Goal: Use online tool/utility: Utilize a website feature to perform a specific function

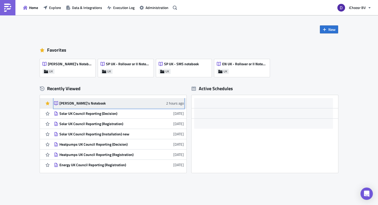
click at [74, 104] on div "[PERSON_NAME]'s Notebook" at bounding box center [104, 103] width 90 height 5
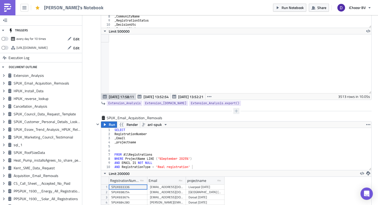
click at [236, 113] on icon "button" at bounding box center [236, 111] width 4 height 4
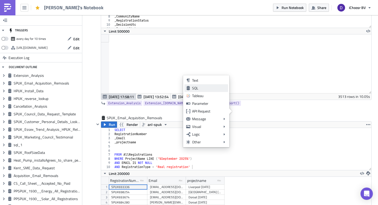
click at [199, 88] on div "SQL" at bounding box center [209, 88] width 34 height 5
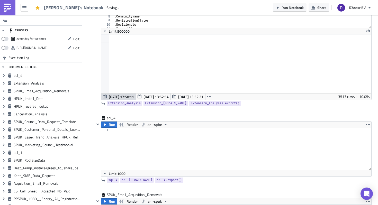
click at [118, 137] on div at bounding box center [242, 153] width 260 height 50
type textarea "SELECT"
click at [117, 134] on div "SELECT REgistrationNumber" at bounding box center [242, 153] width 260 height 50
click at [113, 134] on div "SELECT RegistrationNumber" at bounding box center [242, 153] width 260 height 50
type textarea "RegistrationNumber"
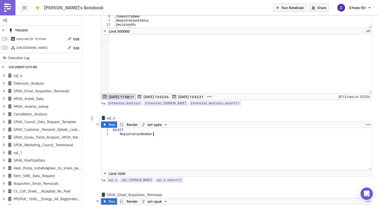
click at [163, 140] on div "SELECT RegistrationNumber" at bounding box center [242, 153] width 260 height 50
type textarea ", Email"
type textarea "FROM AllRegistrations"
paste textarea "[PERSON_NAME][EMAIL_ADDRESS][DOMAIN_NAME])"
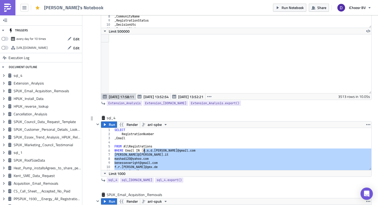
drag, startPoint x: 165, startPoint y: 170, endPoint x: 144, endPoint y: 149, distance: 28.9
click at [144, 149] on div "SELECT RegistrationNumber , Email FROM AllRegistrations WHERE Email IN ( r . [P…" at bounding box center [242, 153] width 258 height 50
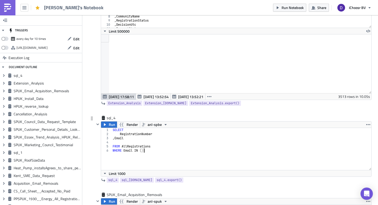
click at [142, 150] on div "SELECT RegistrationNumber , Email FROM AllRegistrations WHERE Email IN ( )" at bounding box center [242, 153] width 260 height 50
paste textarea "[EMAIL_ADDRESS][PERSON_NAME][DOMAIN_NAME]',"
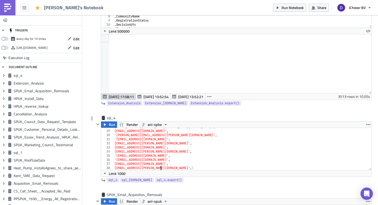
type textarea "[EMAIL_ADDRESS][PERSON_NAME][DOMAIN_NAME]')"
click at [110, 124] on span "Run" at bounding box center [112, 125] width 6 height 6
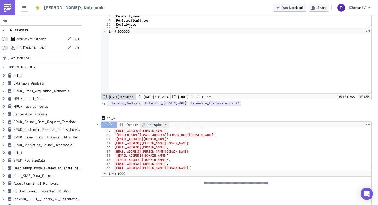
click at [164, 126] on icon "button" at bounding box center [166, 125] width 4 height 4
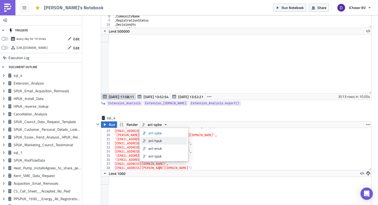
click at [160, 141] on div "anl-hpuk" at bounding box center [166, 140] width 37 height 5
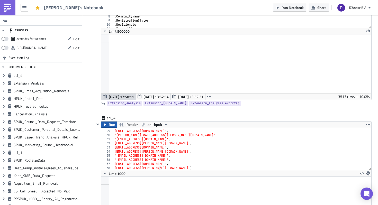
click at [109, 124] on span "Run" at bounding box center [112, 125] width 6 height 6
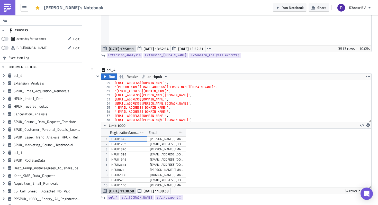
scroll to position [262, 0]
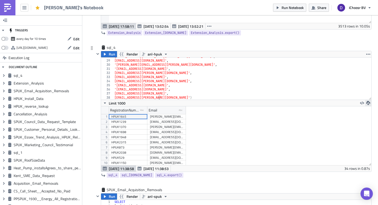
click at [369, 105] on icon "button" at bounding box center [368, 103] width 4 height 4
click at [335, 84] on div "CSV" at bounding box center [348, 83] width 40 height 5
